Goal: Obtain resource: Obtain resource

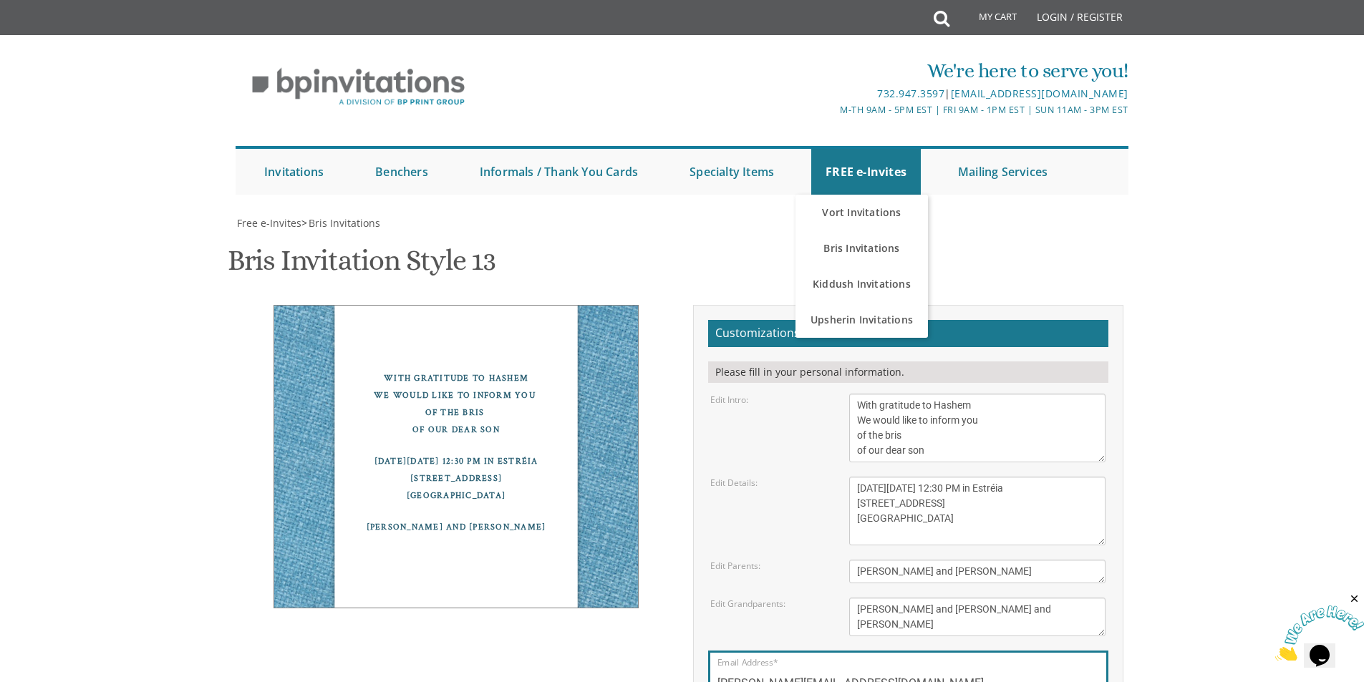
click at [1181, 258] on body "My Cart Total: View Cart Item(s) Submit My Cart Total: View Cart Item(s) Login …" at bounding box center [682, 584] width 1364 height 1169
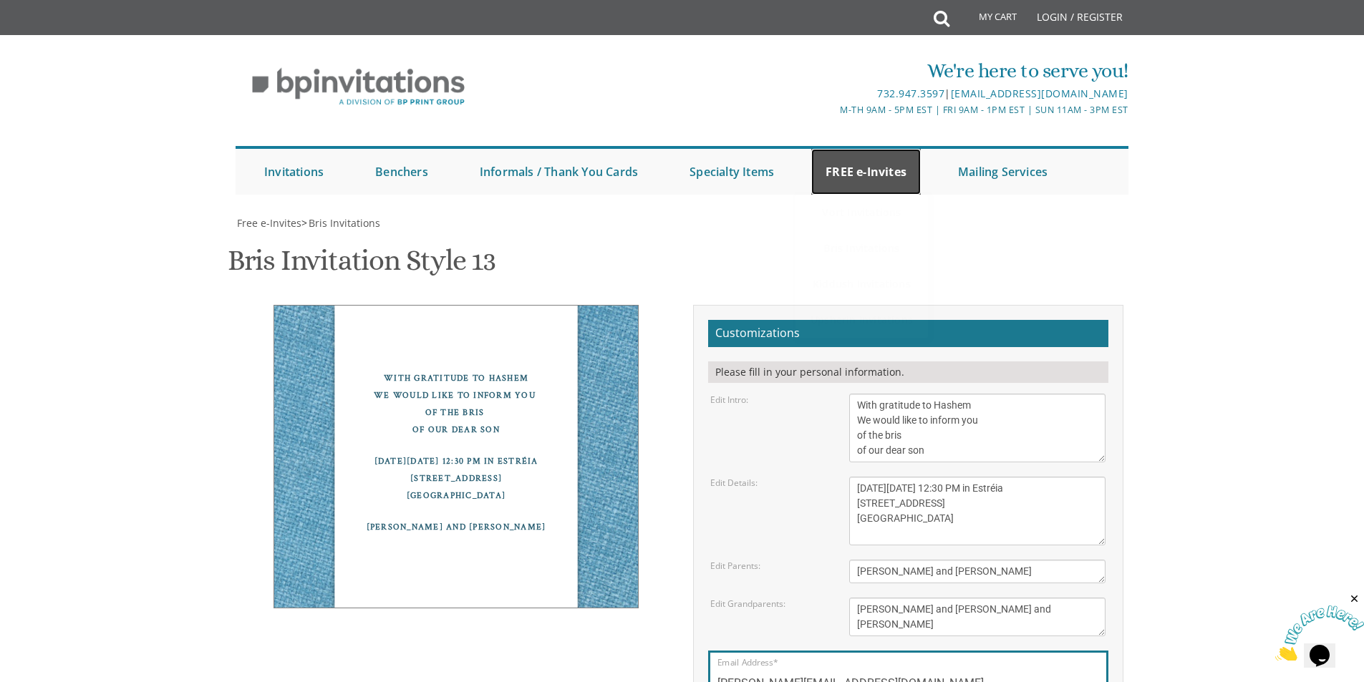
click at [879, 177] on link "FREE e-Invites" at bounding box center [866, 172] width 110 height 46
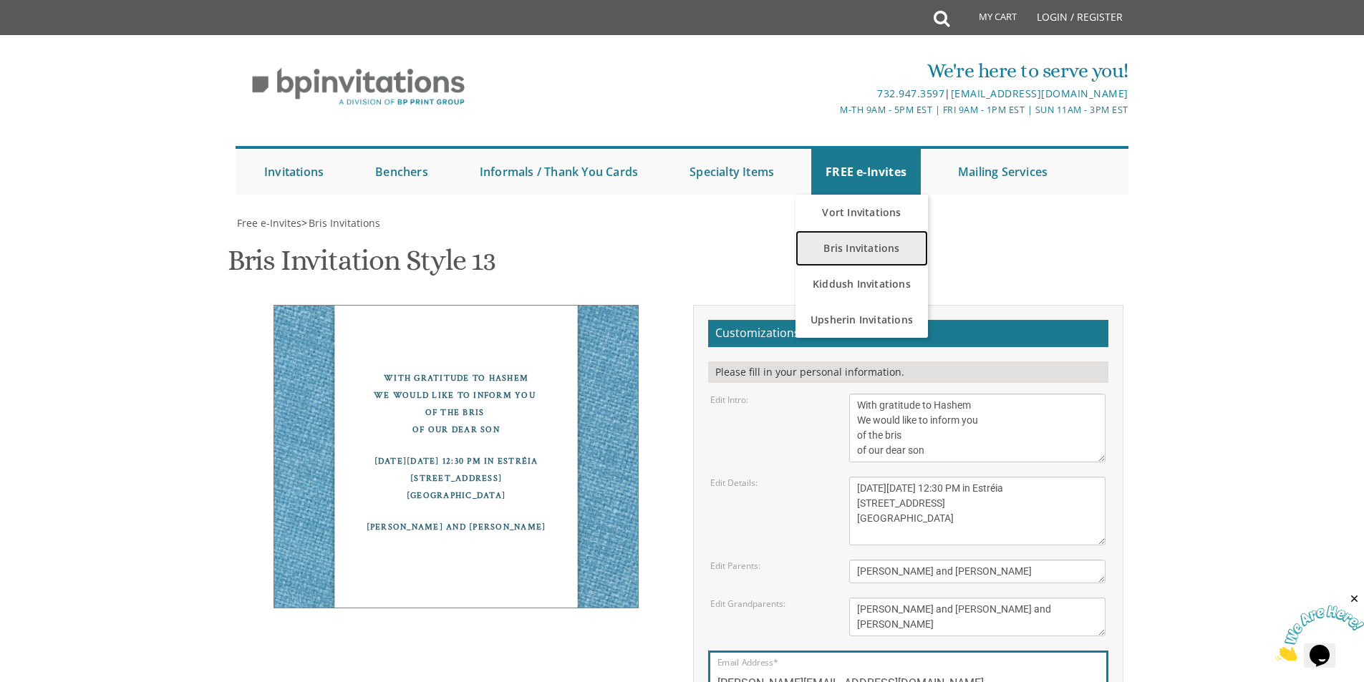
click at [869, 248] on link "Bris Invitations" at bounding box center [862, 249] width 132 height 36
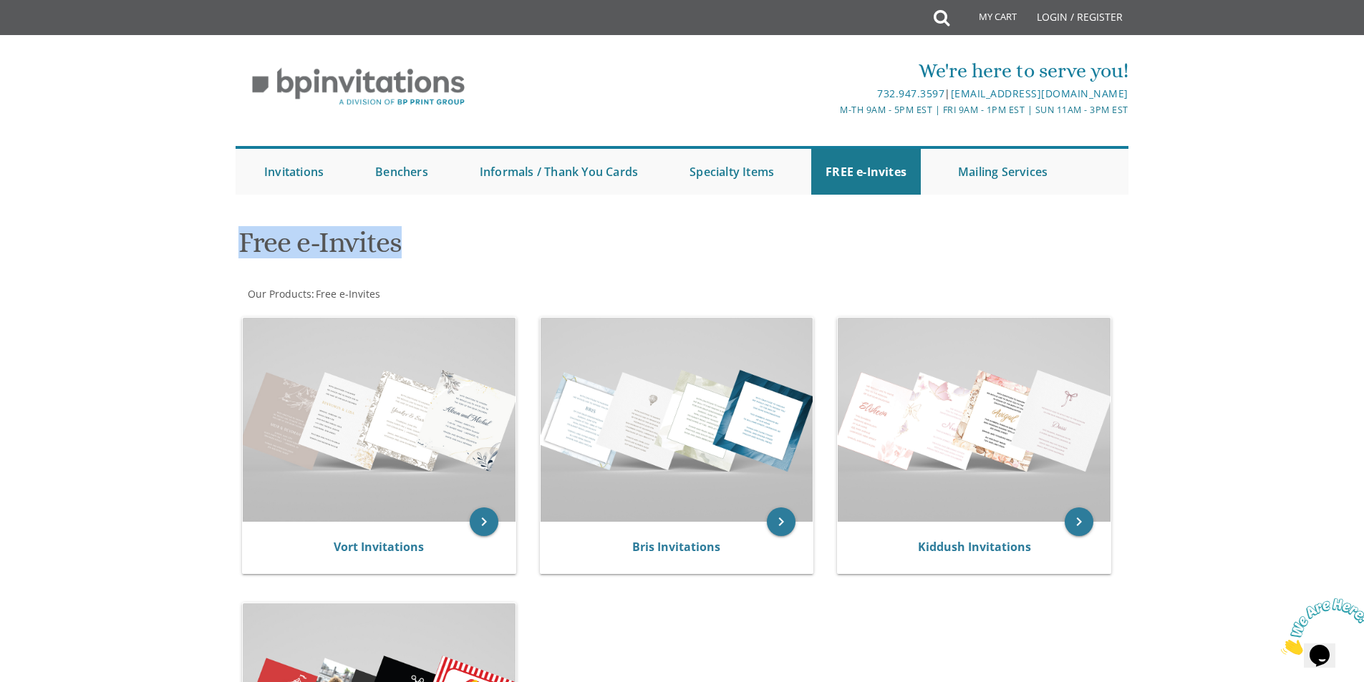
drag, startPoint x: 242, startPoint y: 242, endPoint x: 410, endPoint y: 261, distance: 169.3
click at [410, 261] on h1 "Free e-Invites" at bounding box center [530, 248] width 584 height 42
click at [427, 253] on h1 "Free e-Invites" at bounding box center [530, 248] width 584 height 42
click at [869, 616] on div "keyboard_arrow_right Vort Invitations keyboard_arrow_right Bris Invitations key…" at bounding box center [682, 591] width 893 height 573
drag, startPoint x: 242, startPoint y: 248, endPoint x: 422, endPoint y: 256, distance: 179.9
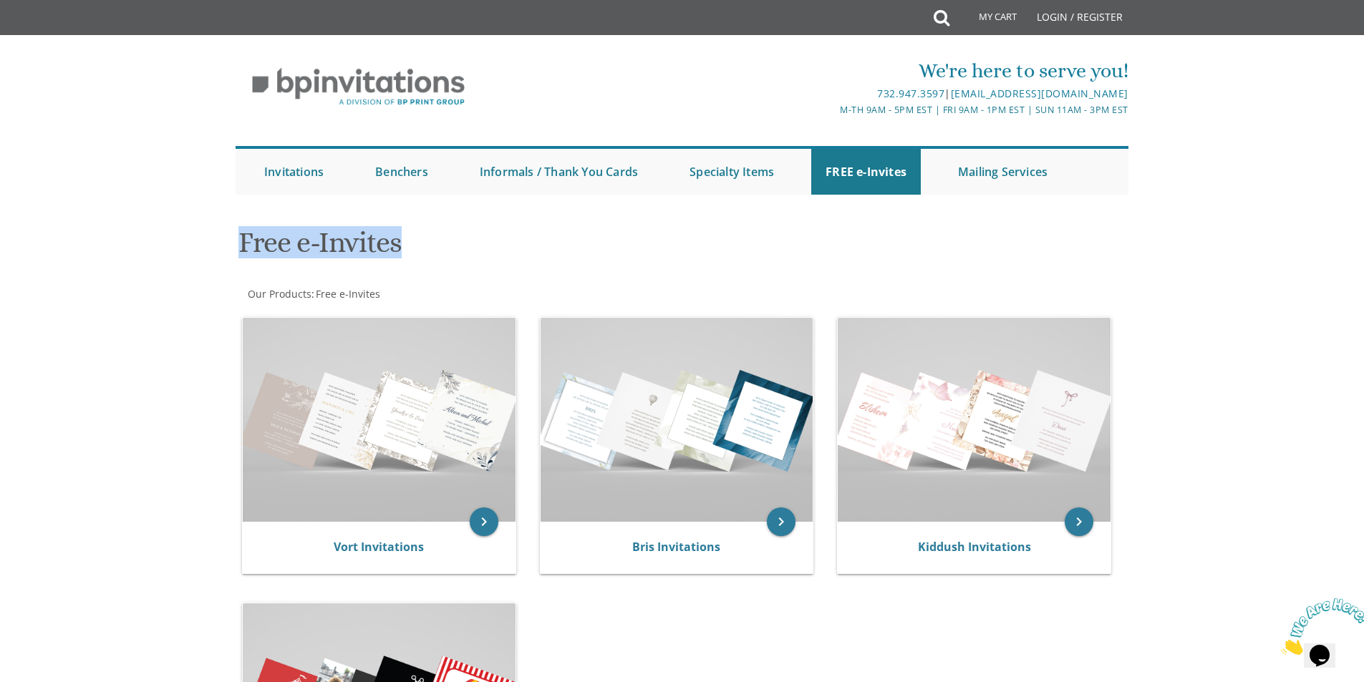
click at [422, 256] on h1 "Free e-Invites" at bounding box center [530, 248] width 584 height 42
drag, startPoint x: 450, startPoint y: 251, endPoint x: 599, endPoint y: 274, distance: 150.6
click at [450, 251] on h1 "Free e-Invites" at bounding box center [530, 248] width 584 height 42
click at [934, 232] on div "Free e-Invites" at bounding box center [682, 244] width 909 height 57
drag, startPoint x: 1118, startPoint y: 264, endPoint x: 1121, endPoint y: 306, distance: 41.7
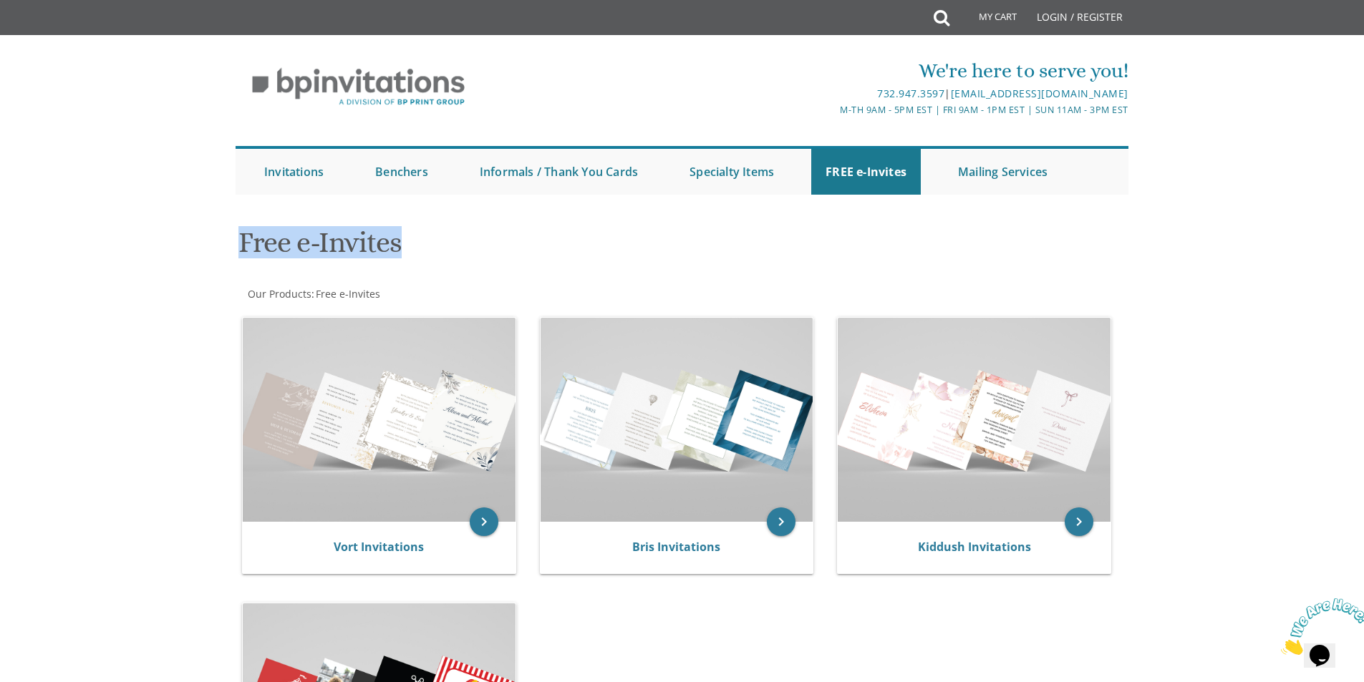
click at [1117, 265] on div "Free e-Invites" at bounding box center [682, 244] width 909 height 57
drag, startPoint x: 1136, startPoint y: 360, endPoint x: 1142, endPoint y: 368, distance: 10.2
click at [1136, 362] on div "Free e-Invites Our Products : Free e-Invites Browse these categories under "Fre…" at bounding box center [682, 579] width 917 height 726
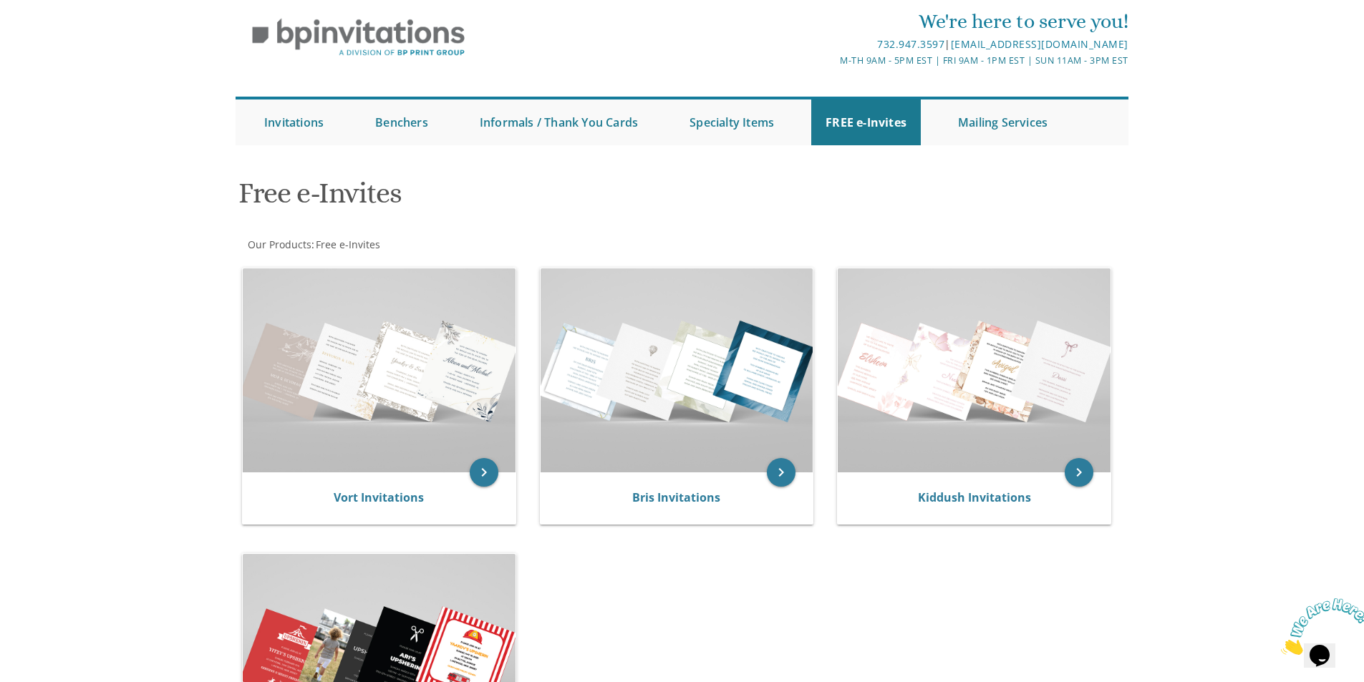
scroll to position [72, 0]
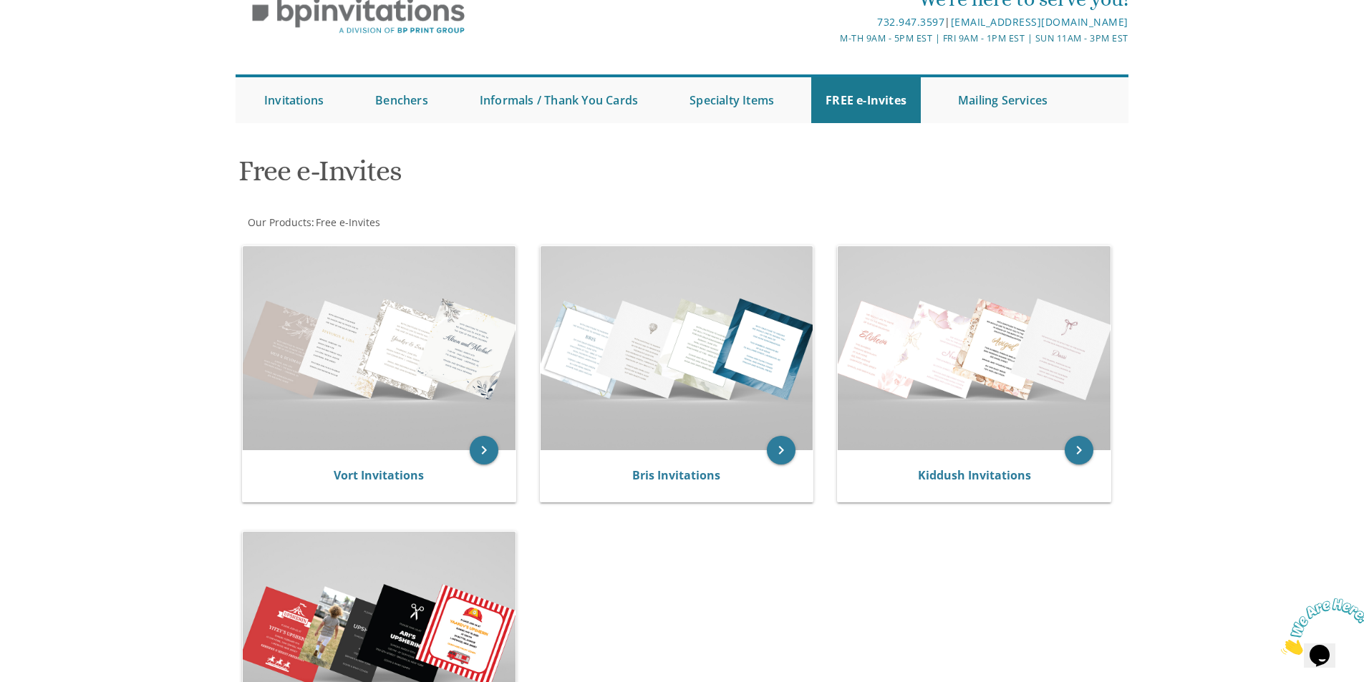
drag, startPoint x: 1005, startPoint y: 256, endPoint x: 1166, endPoint y: 188, distance: 174.5
click at [1166, 188] on body "My Cart Total: View Cart Item(s) Submit My Cart Total: View Cart Item(s) Login …" at bounding box center [682, 510] width 1364 height 1164
